Goal: Task Accomplishment & Management: Complete application form

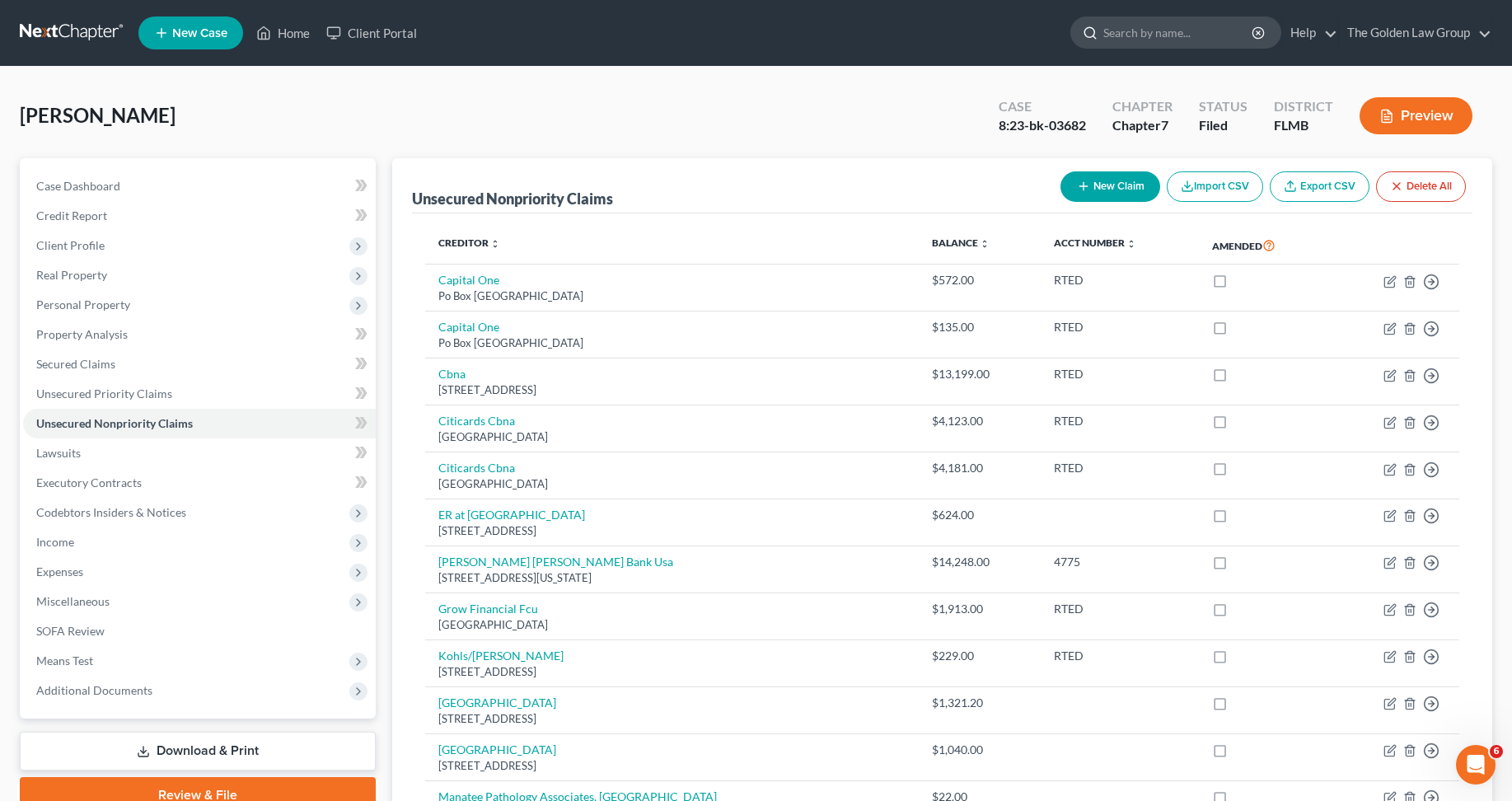
click at [1138, 32] on input "search" at bounding box center [1179, 32] width 151 height 30
type input "[PERSON_NAME]"
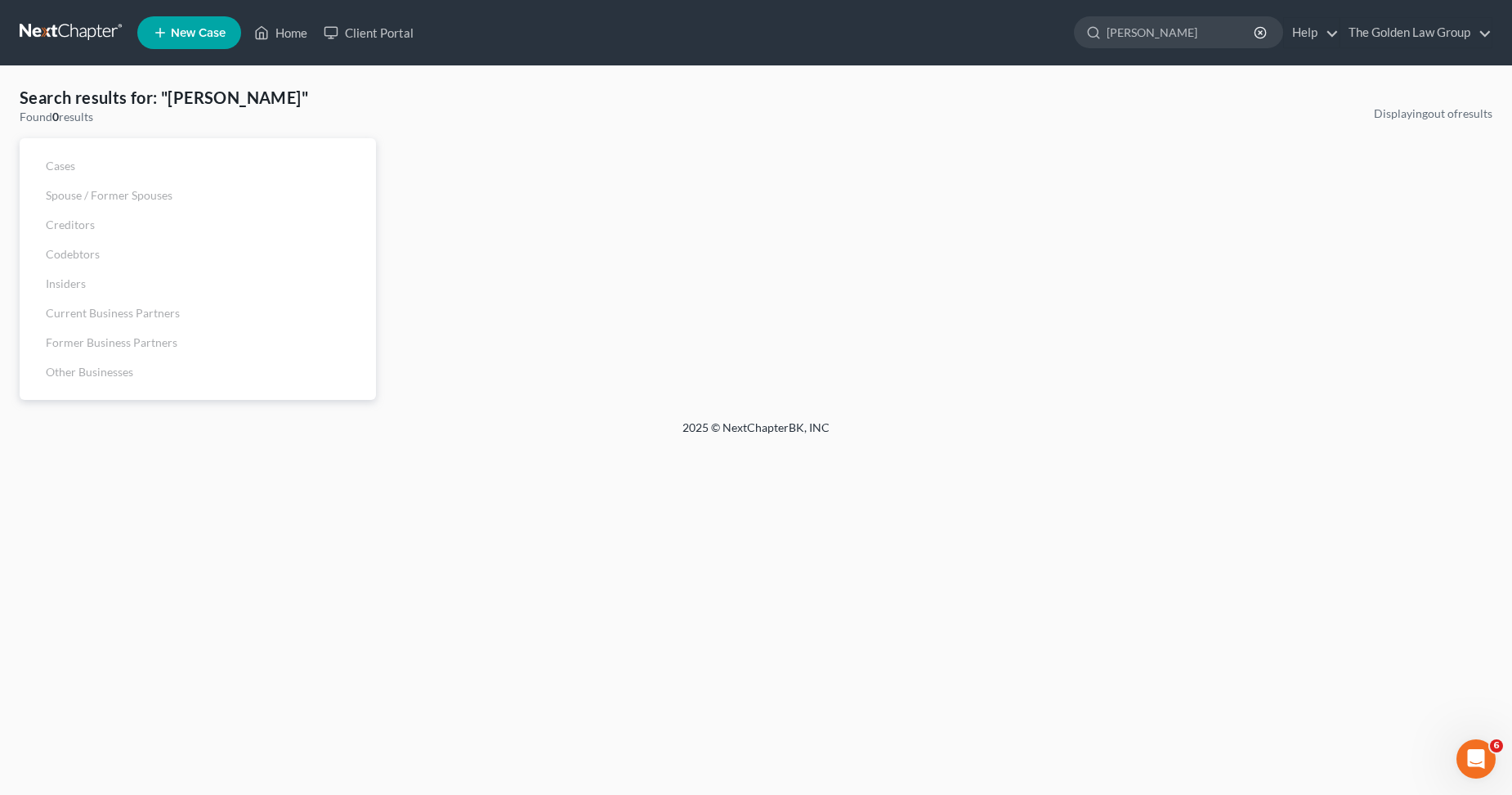
drag, startPoint x: 1193, startPoint y: 29, endPoint x: 1068, endPoint y: 44, distance: 125.9
click at [1069, 44] on ul "New Case Home Client Portal [PERSON_NAME] - No Result - See all results Or Pres…" at bounding box center [815, 33] width 1355 height 43
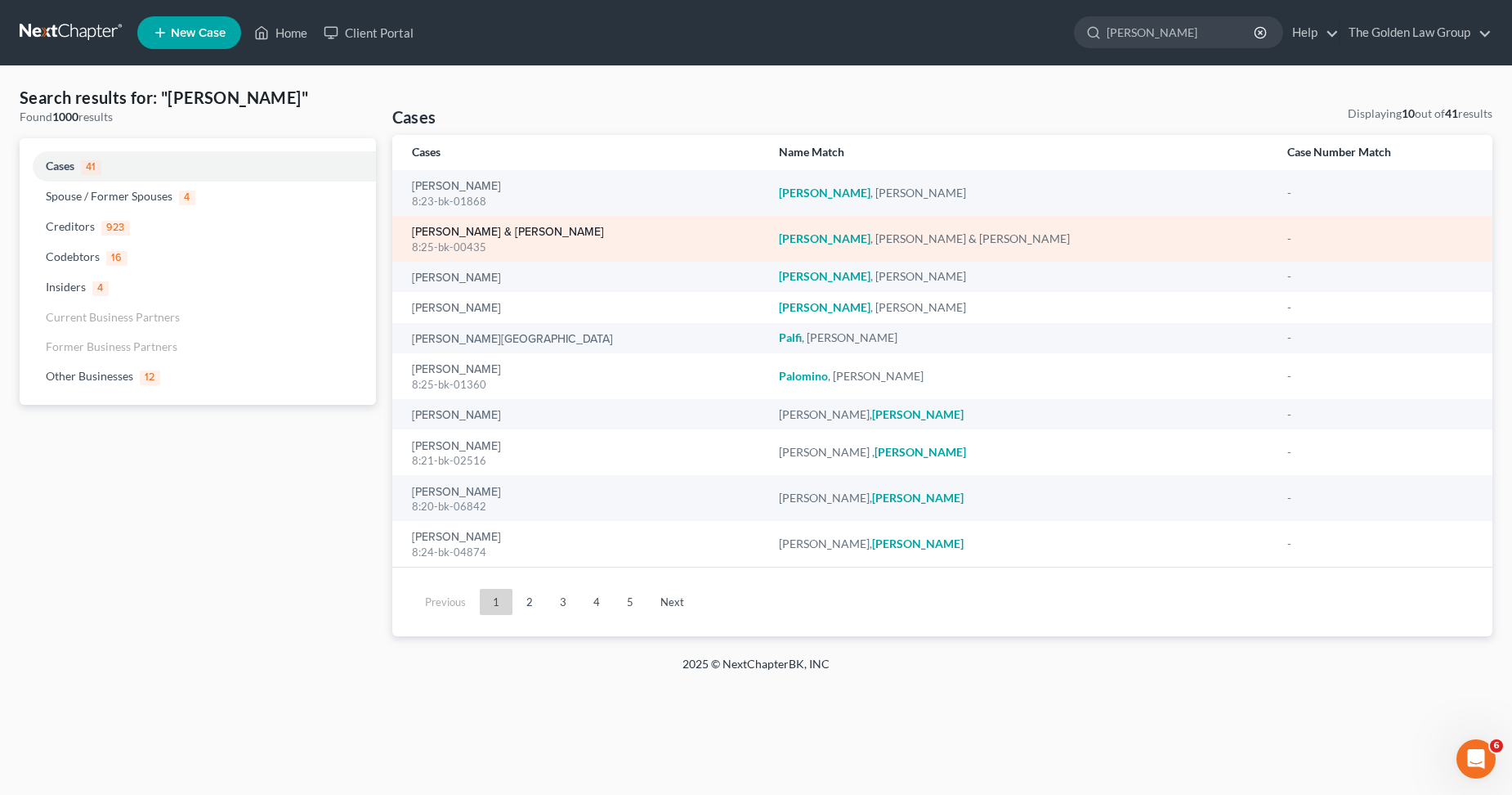
type input "[PERSON_NAME]"
click at [487, 232] on link "[PERSON_NAME] & [PERSON_NAME]" at bounding box center [508, 233] width 192 height 12
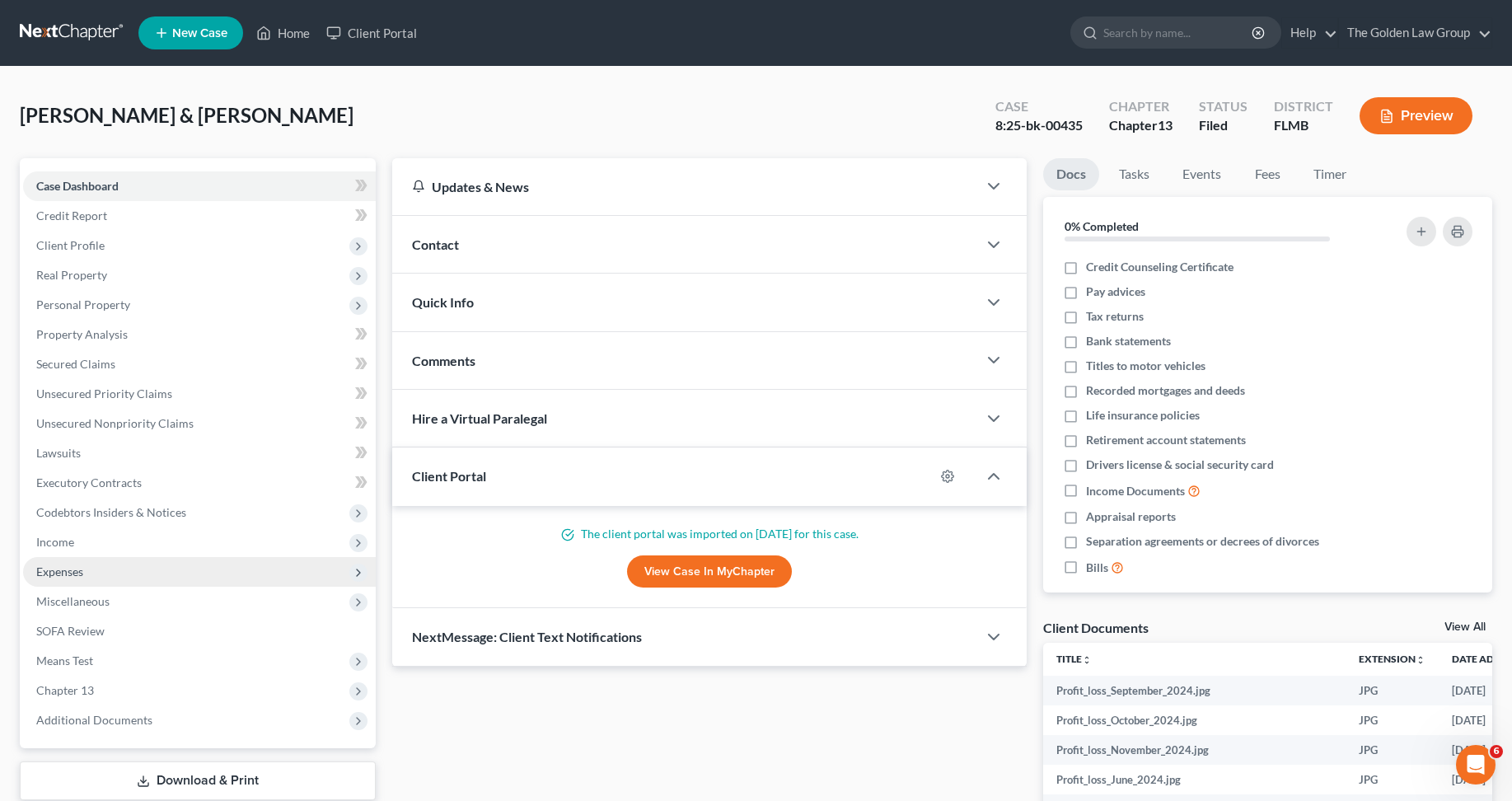
scroll to position [165, 0]
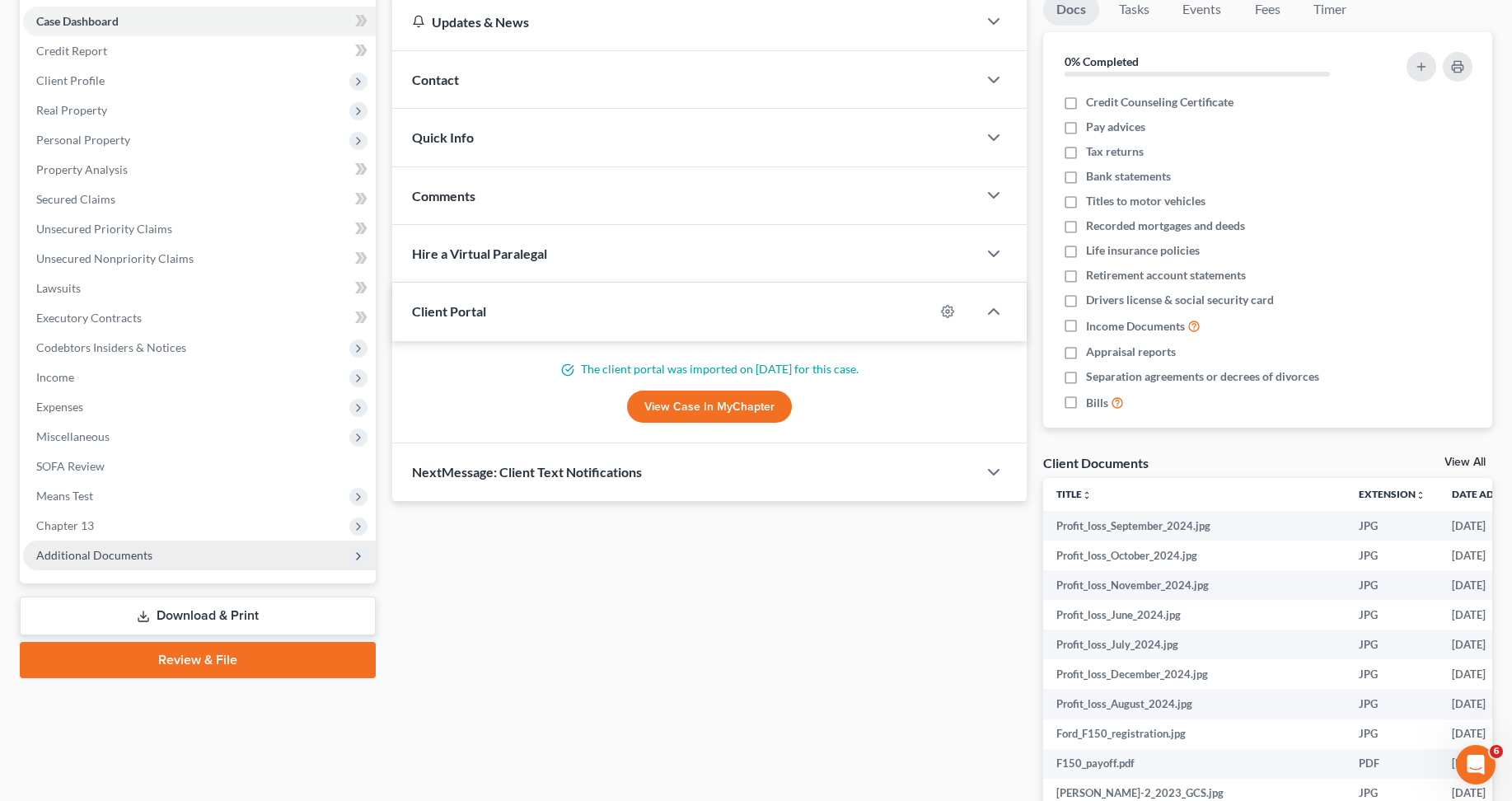
click at [84, 552] on span "Additional Documents" at bounding box center [94, 555] width 116 height 14
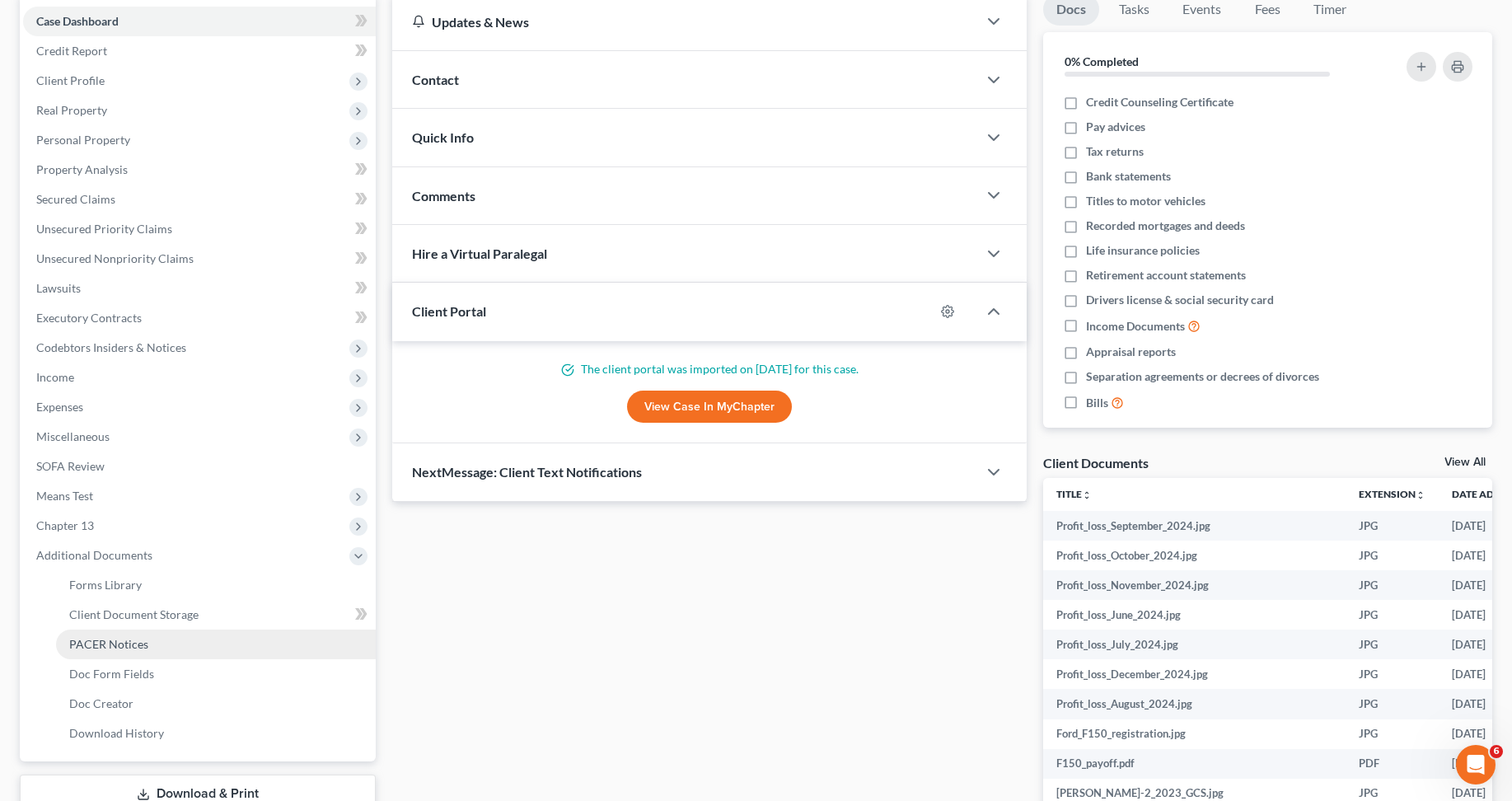
click at [129, 646] on span "PACER Notices" at bounding box center [109, 644] width 79 height 14
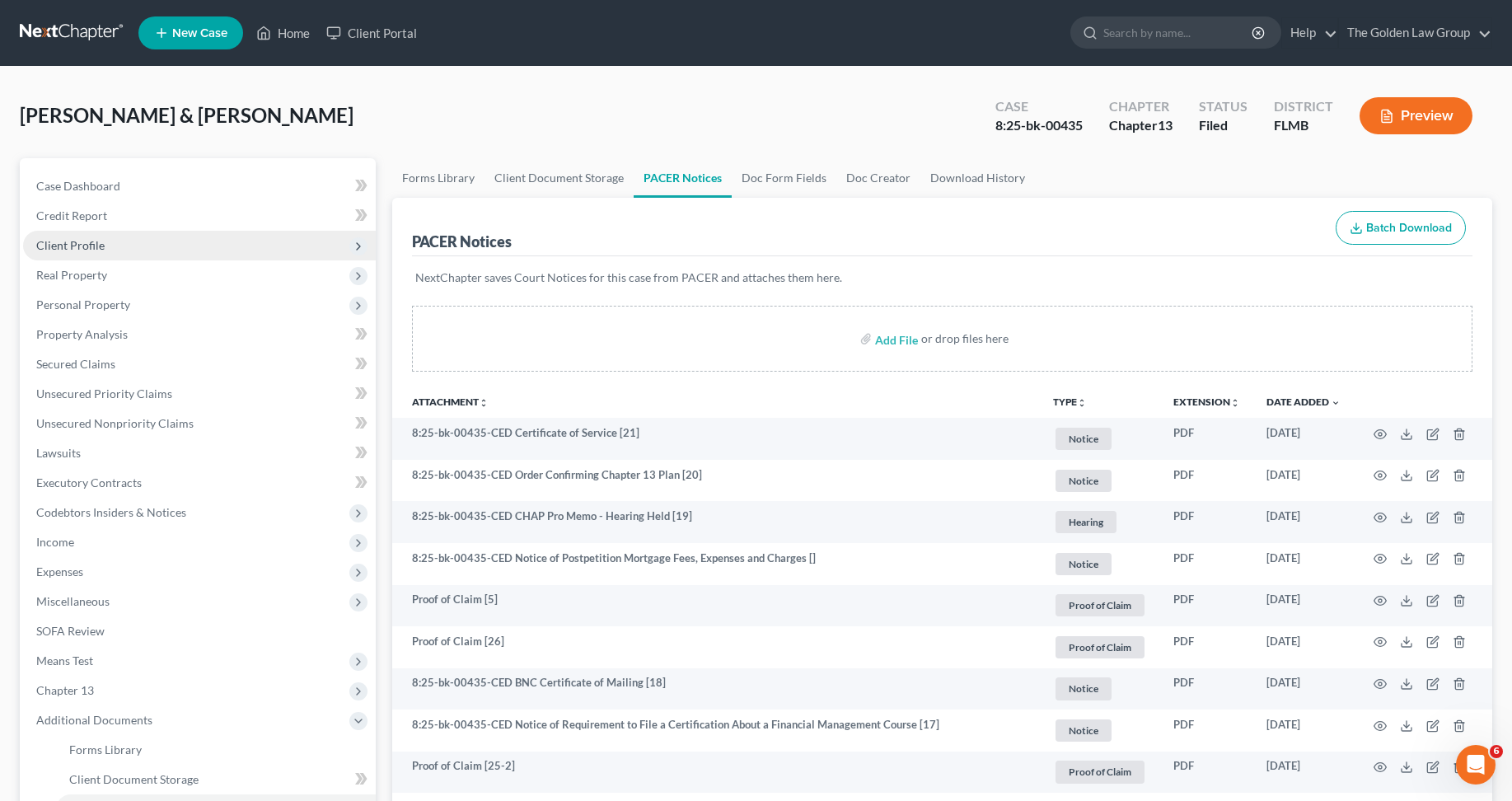
click at [67, 242] on span "Client Profile" at bounding box center [70, 245] width 68 height 14
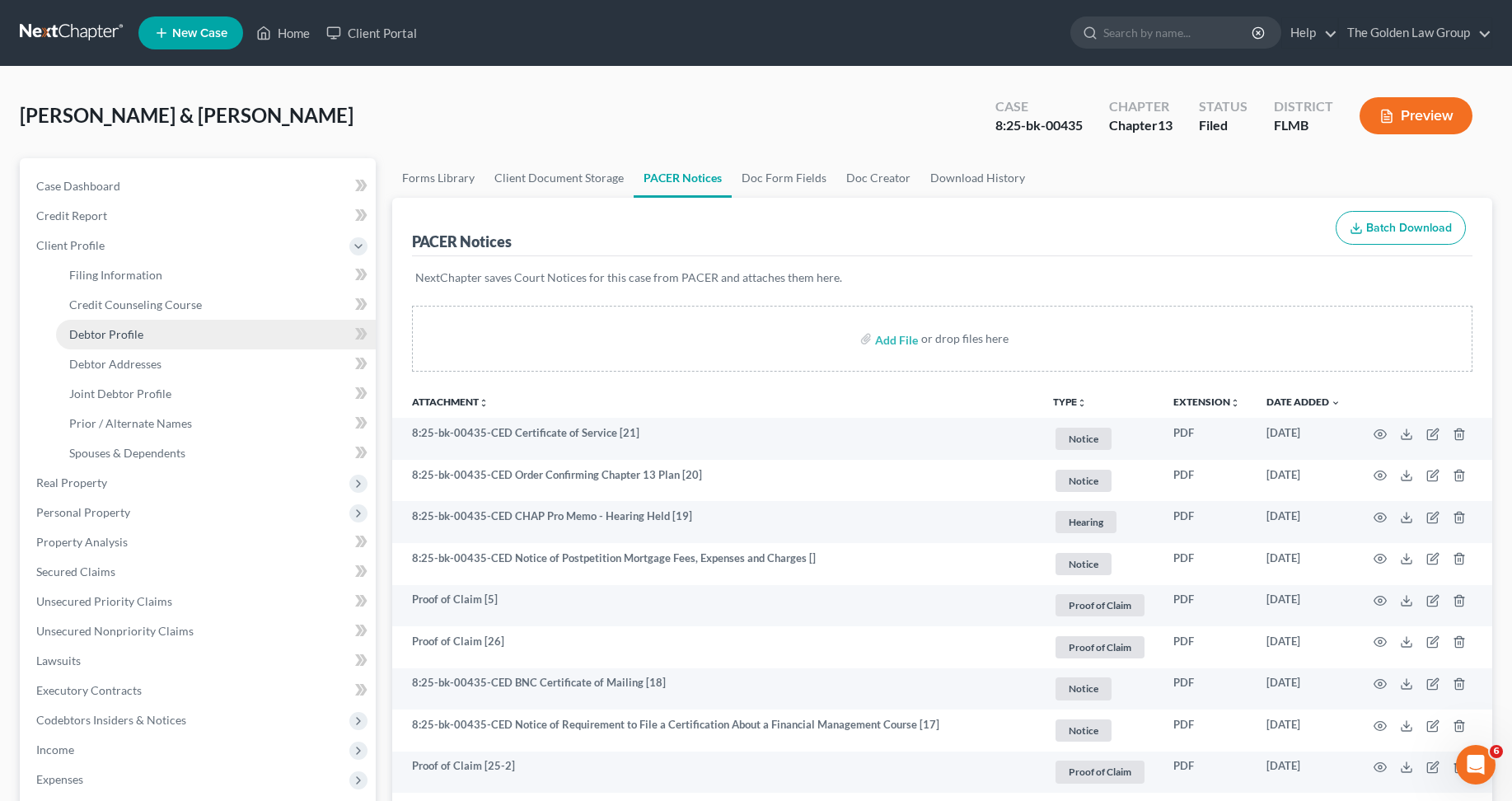
click at [115, 339] on span "Debtor Profile" at bounding box center [107, 334] width 74 height 14
select select "1"
